Goal: Transaction & Acquisition: Purchase product/service

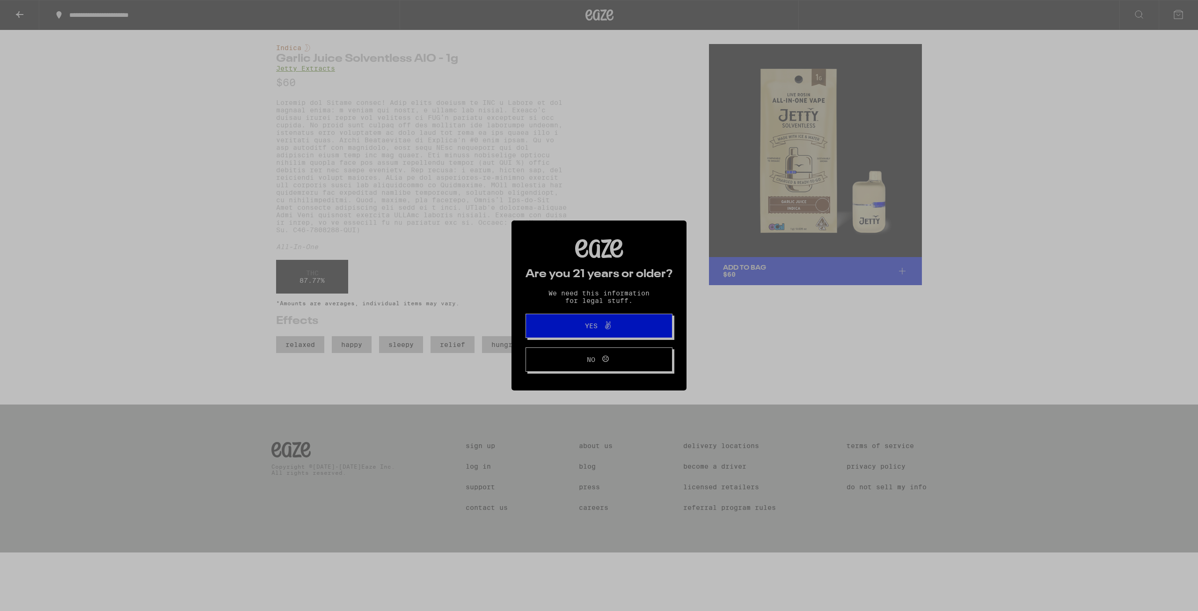
click at [593, 359] on span "No" at bounding box center [591, 359] width 8 height 7
